Goal: Task Accomplishment & Management: Manage account settings

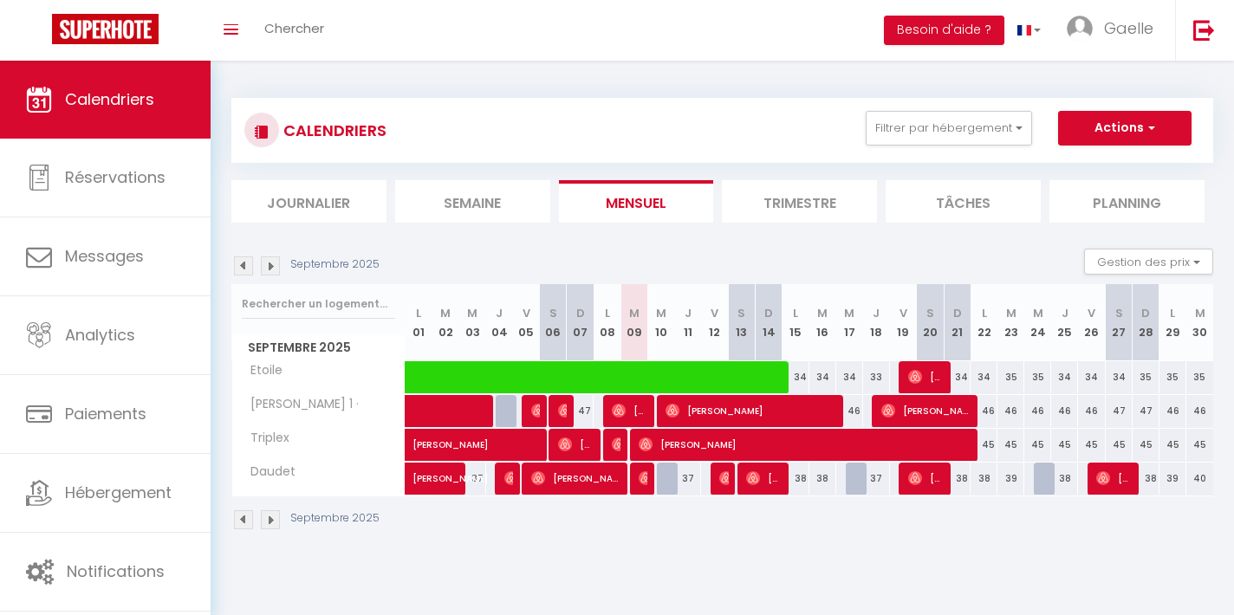
select select
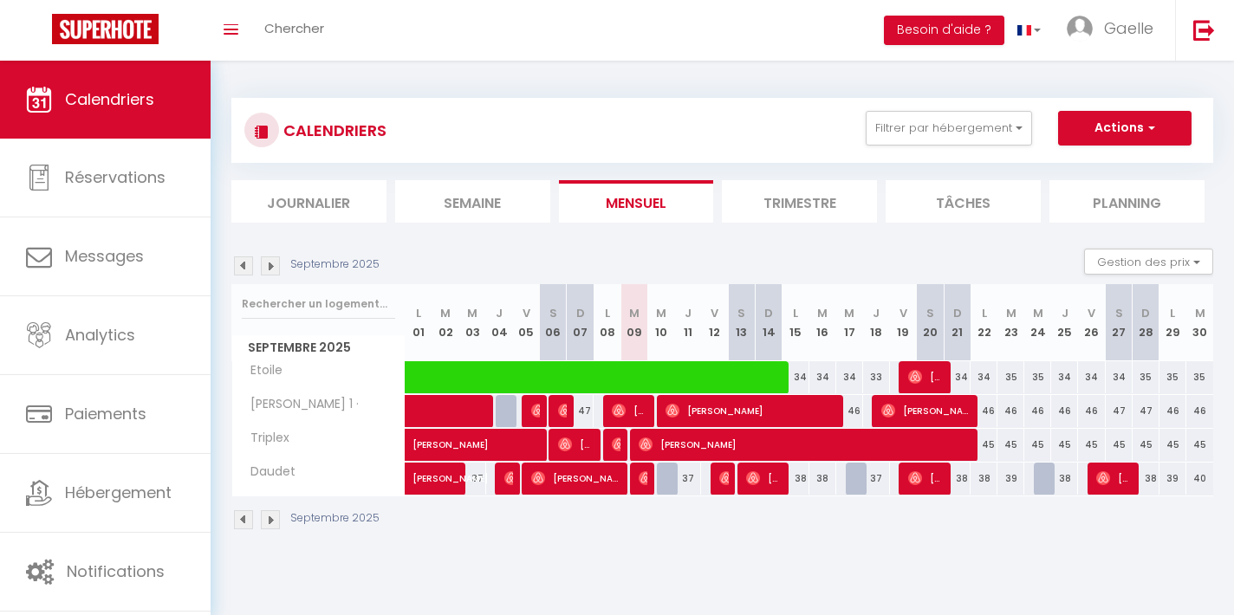
select select
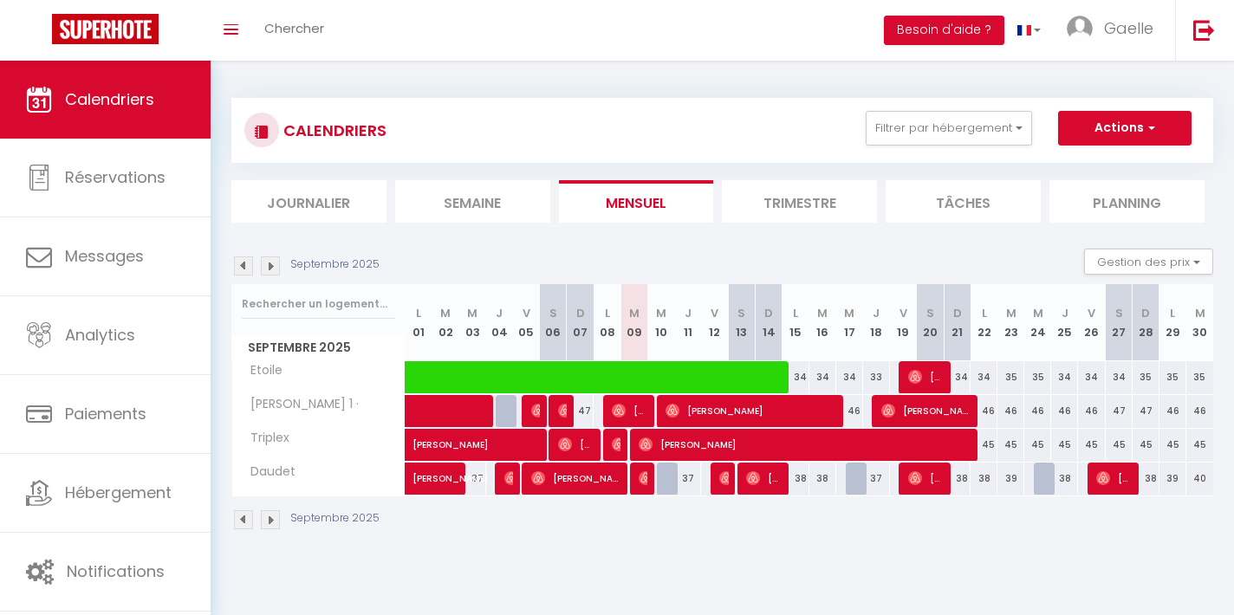
select select
click at [643, 482] on img at bounding box center [646, 479] width 14 height 14
select select "OK"
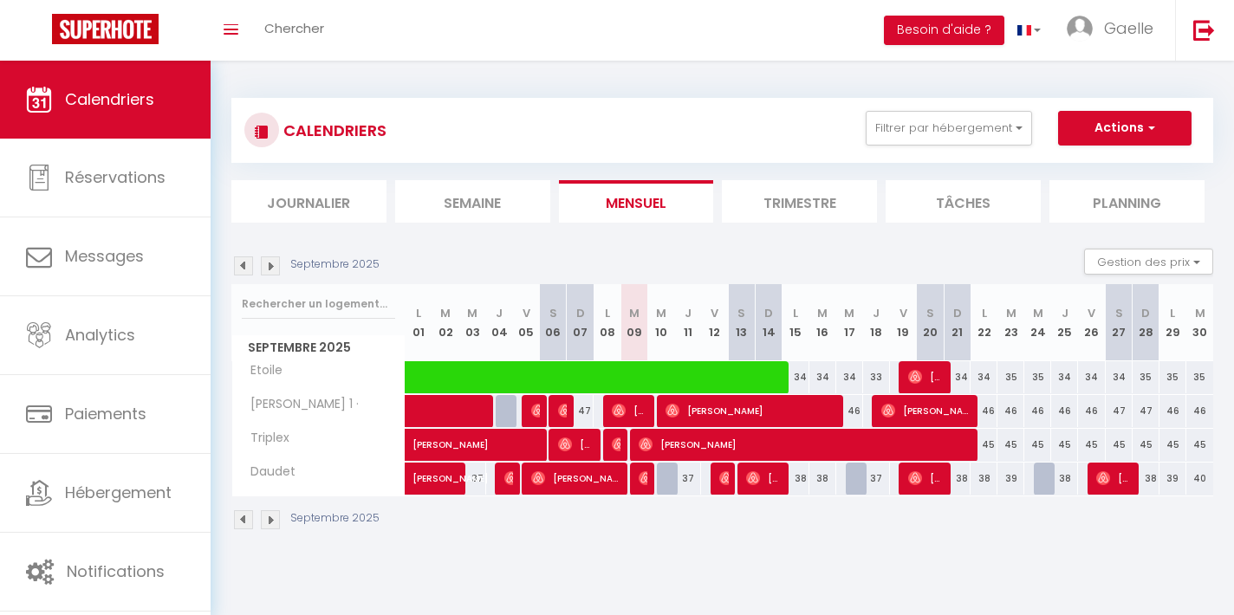
select select "0"
select select "1"
select select
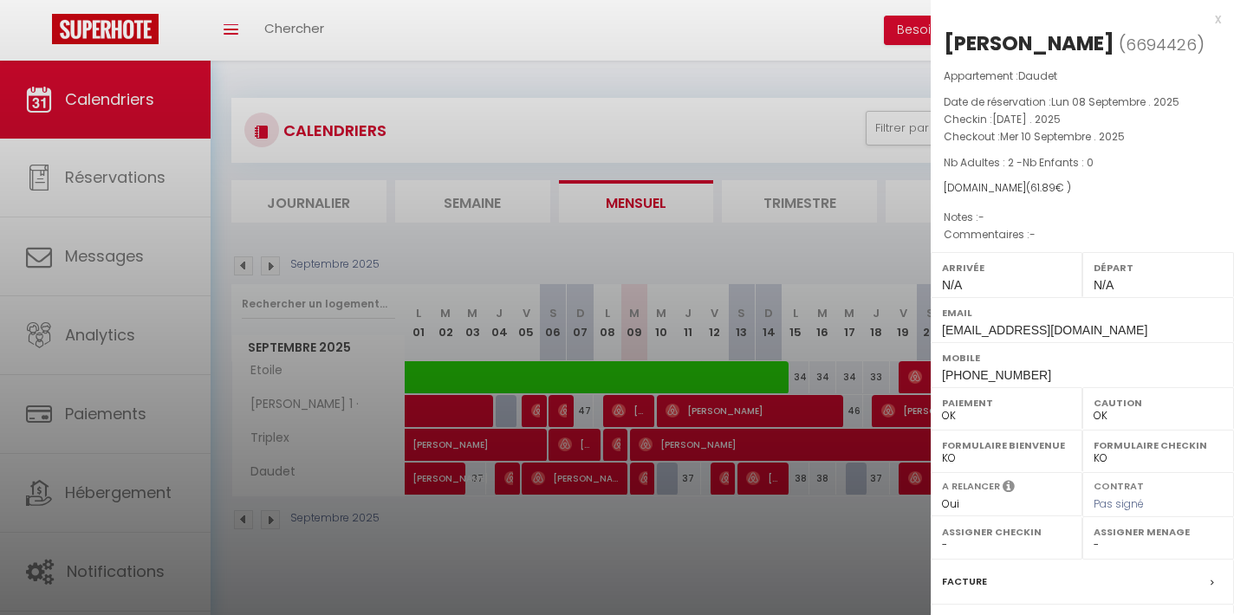
click at [736, 256] on div at bounding box center [617, 307] width 1234 height 615
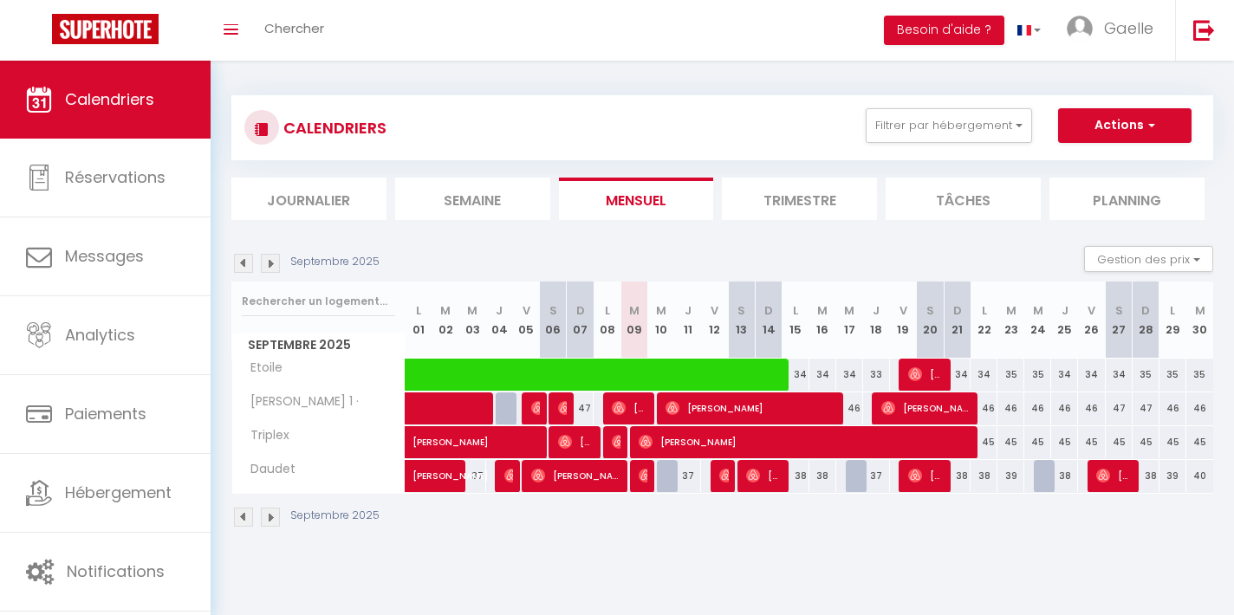
scroll to position [3, 0]
click at [616, 442] on img at bounding box center [619, 442] width 14 height 14
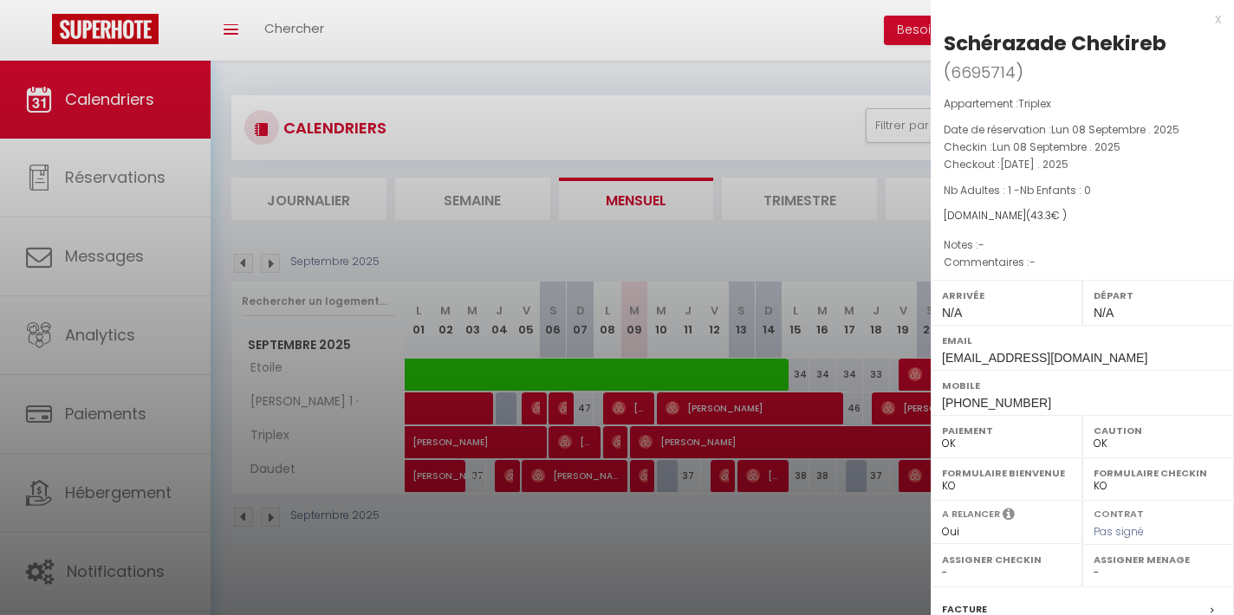
click at [642, 441] on div at bounding box center [617, 307] width 1234 height 615
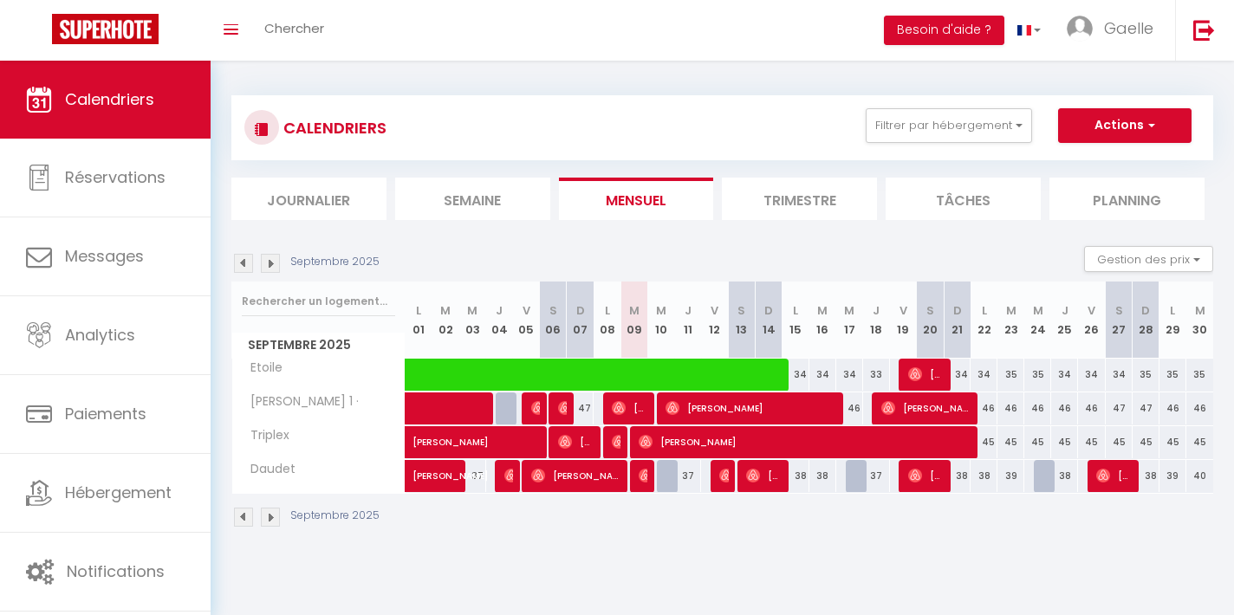
click at [642, 441] on img at bounding box center [646, 442] width 14 height 14
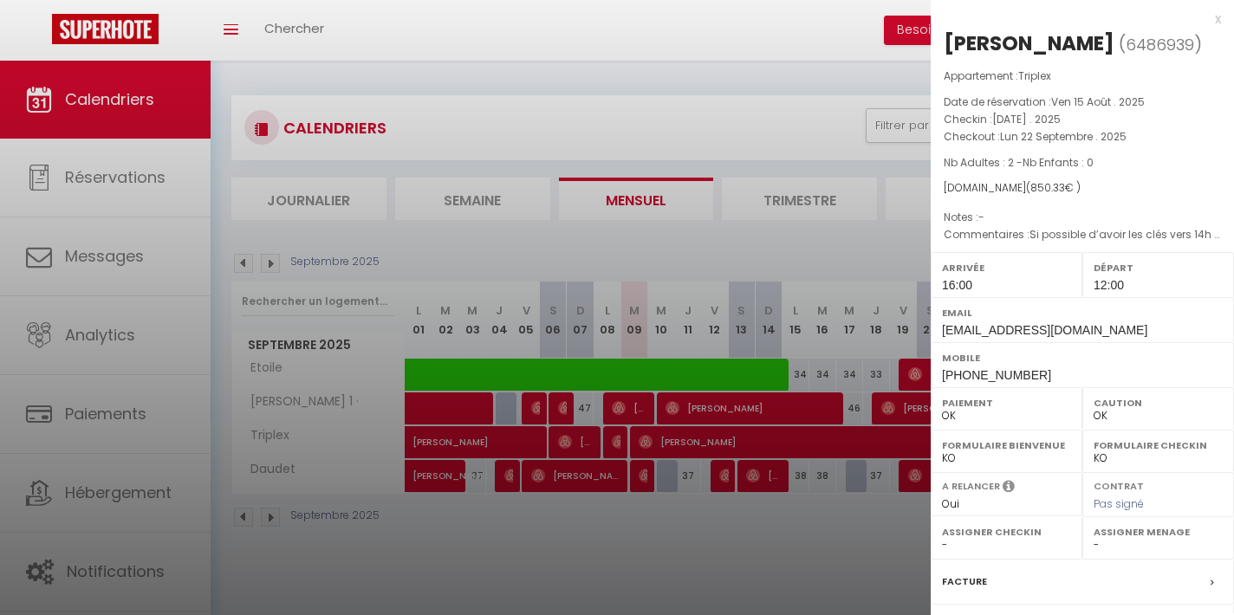
click at [671, 532] on div at bounding box center [617, 307] width 1234 height 615
